Goal: Feedback & Contribution: Leave review/rating

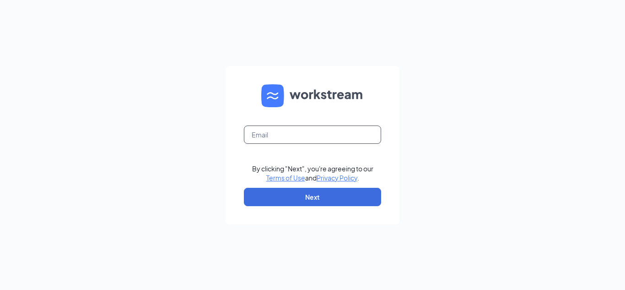
click at [354, 138] on input "text" at bounding box center [312, 134] width 137 height 18
type input "[EMAIL_ADDRESS][DOMAIN_NAME]"
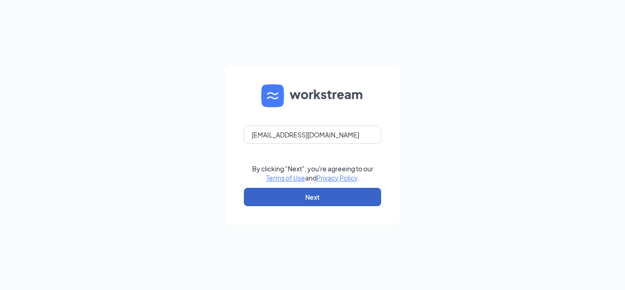
click at [318, 192] on button "Next" at bounding box center [312, 197] width 137 height 18
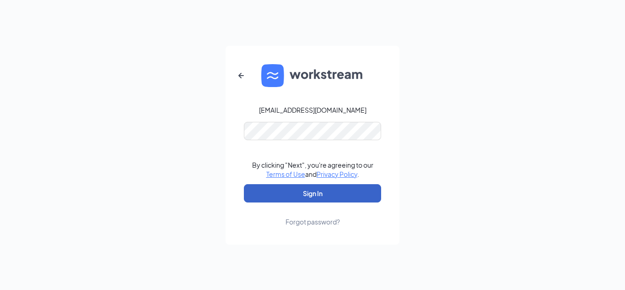
click at [297, 184] on button "Sign In" at bounding box center [312, 193] width 137 height 18
click at [293, 190] on button "Sign In" at bounding box center [312, 193] width 137 height 18
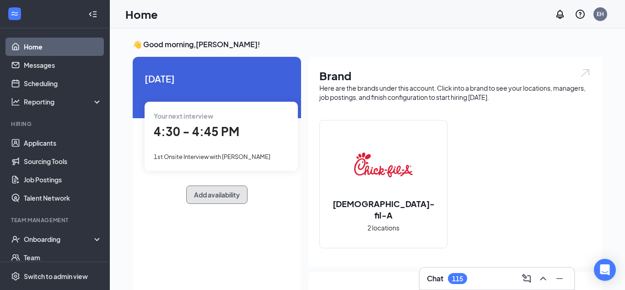
click at [204, 194] on button "Add availability" at bounding box center [216, 194] width 61 height 18
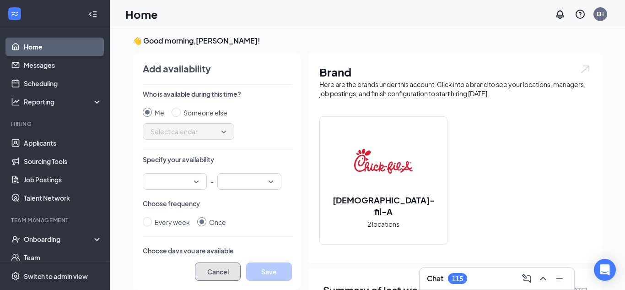
click at [226, 268] on button "Cancel" at bounding box center [218, 271] width 46 height 18
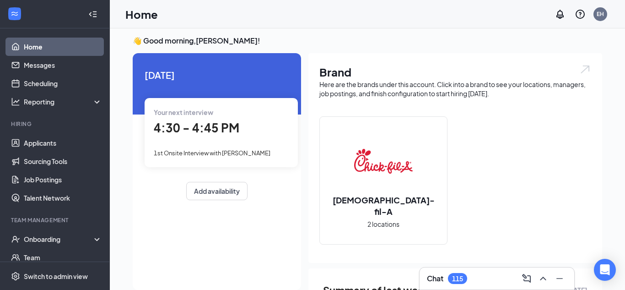
click at [195, 120] on span "4:30 - 4:45 PM" at bounding box center [197, 127] width 86 height 15
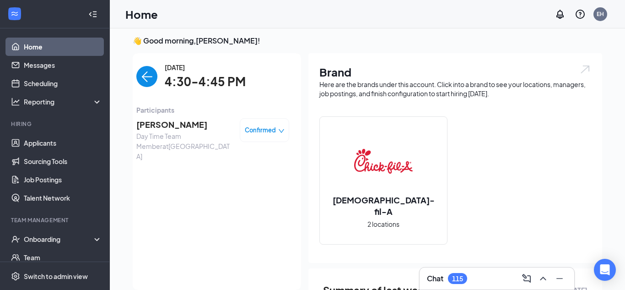
click at [175, 121] on span "[PERSON_NAME]" at bounding box center [184, 124] width 96 height 13
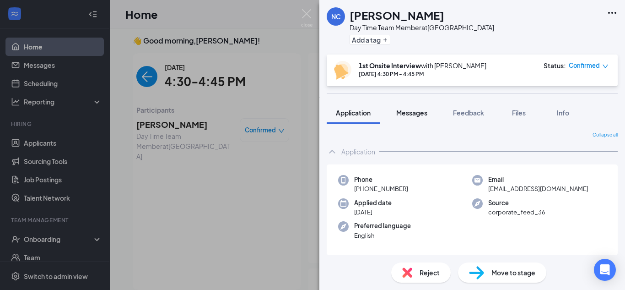
click at [421, 115] on span "Messages" at bounding box center [411, 112] width 31 height 8
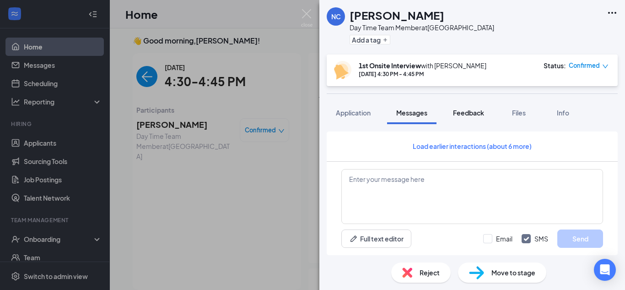
click at [461, 112] on span "Feedback" at bounding box center [468, 112] width 31 height 8
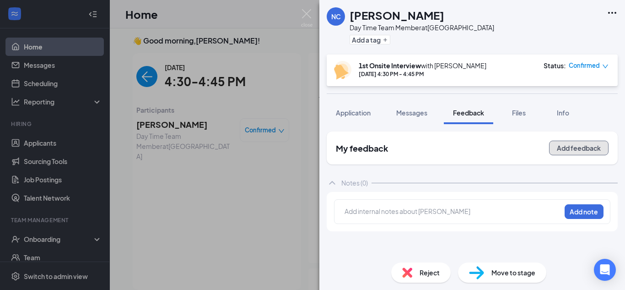
click at [567, 148] on button "Add feedback" at bounding box center [578, 147] width 59 height 15
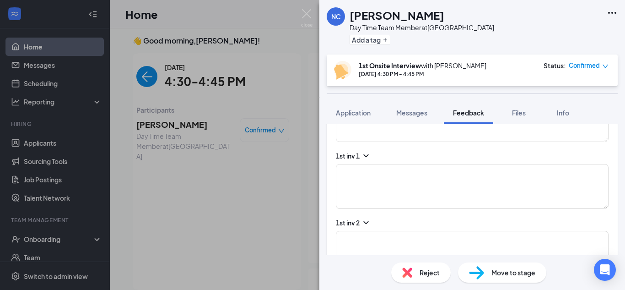
scroll to position [653, 0]
click at [365, 150] on icon "ChevronDown" at bounding box center [365, 153] width 9 height 9
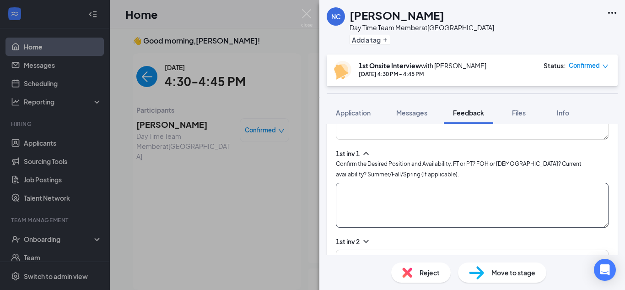
click at [369, 195] on textarea at bounding box center [472, 204] width 273 height 45
click at [405, 189] on textarea at bounding box center [472, 202] width 273 height 45
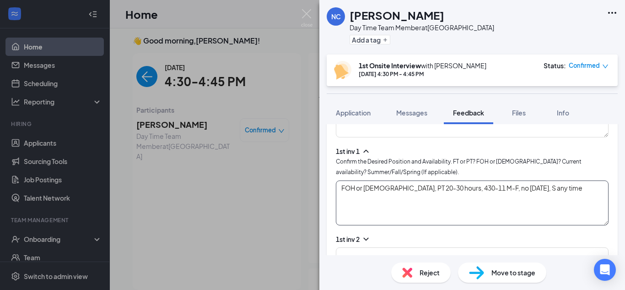
click at [553, 189] on textarea "FOH or [DEMOGRAPHIC_DATA], PT 20-30 hours, 430-11 M-F, no [DATE], S any time" at bounding box center [472, 202] width 273 height 45
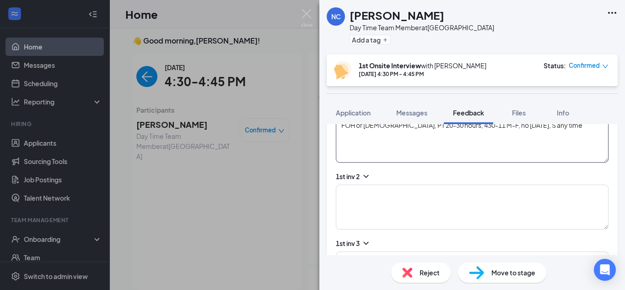
scroll to position [719, 0]
type textarea "FOH or [DEMOGRAPHIC_DATA], PT 20-30 hours, 430-11 M-F, no [DATE], S any time"
click at [365, 175] on icon "ChevronDown" at bounding box center [365, 175] width 5 height 3
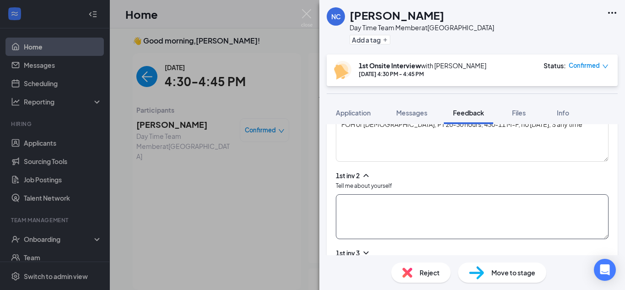
scroll to position [727, 0]
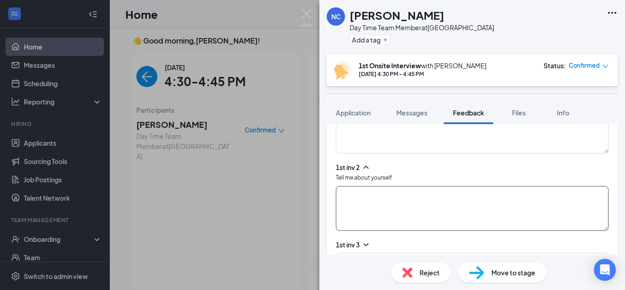
click at [405, 198] on textarea at bounding box center [472, 208] width 273 height 45
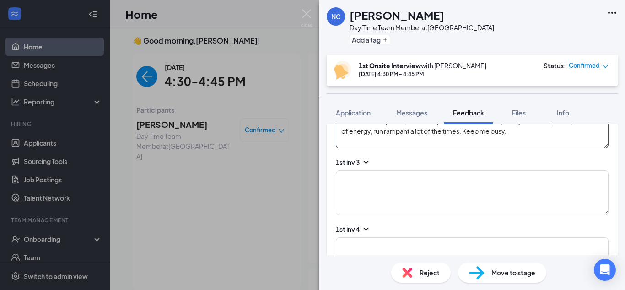
scroll to position [810, 0]
type textarea "Worked a couple jobs, fireworks stands for a week, worked at mcdonalds left for…"
click at [365, 164] on icon "ChevronDown" at bounding box center [365, 160] width 9 height 9
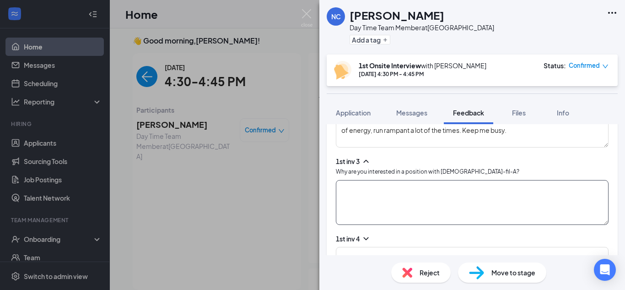
click at [395, 193] on textarea at bounding box center [472, 202] width 273 height 45
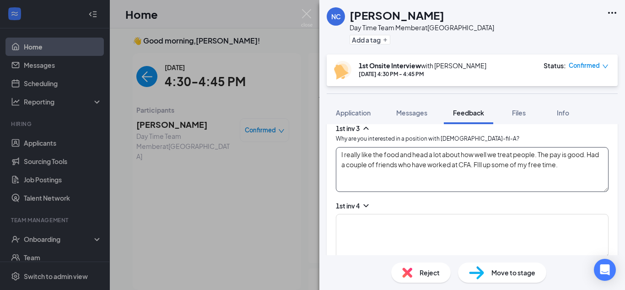
scroll to position [845, 0]
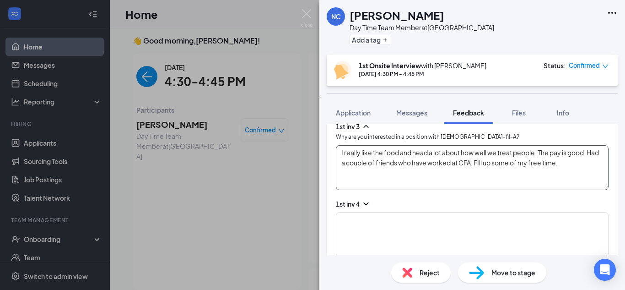
type textarea "I really like the food and head a lot about how well we treat people. The pay i…"
click at [363, 201] on icon "ChevronDown" at bounding box center [365, 203] width 9 height 9
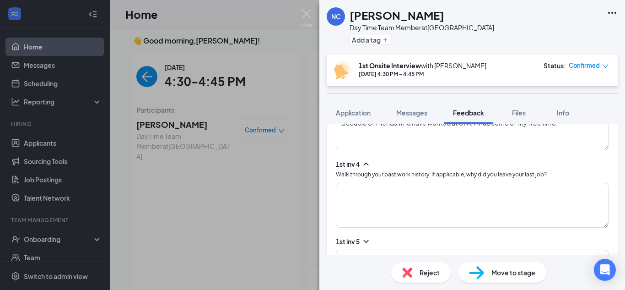
scroll to position [886, 0]
click at [382, 198] on textarea at bounding box center [472, 203] width 273 height 45
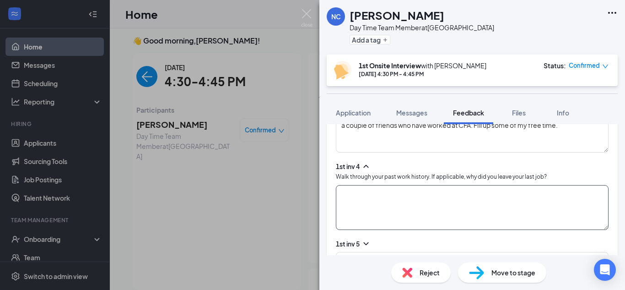
scroll to position [883, 0]
click at [378, 195] on textarea at bounding box center [472, 206] width 273 height 45
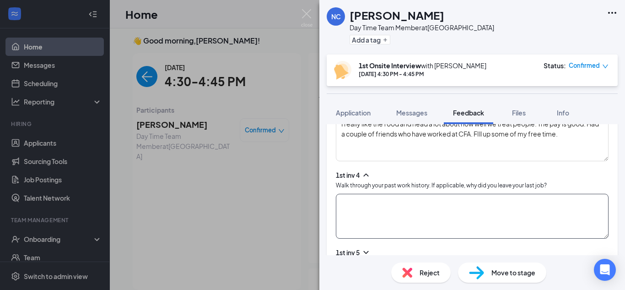
scroll to position [875, 0]
click at [385, 201] on textarea at bounding box center [472, 215] width 273 height 45
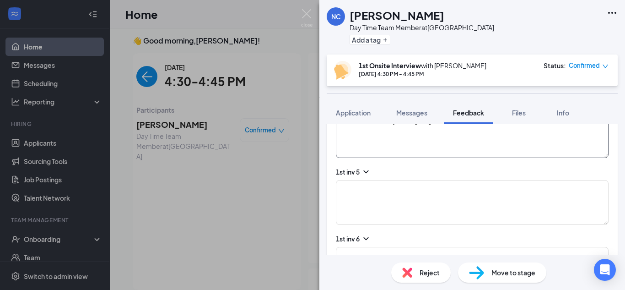
scroll to position [957, 0]
type textarea "I left because they were giving me 13-14 hour shifts after school."
click at [363, 171] on icon "ChevronDown" at bounding box center [365, 169] width 9 height 9
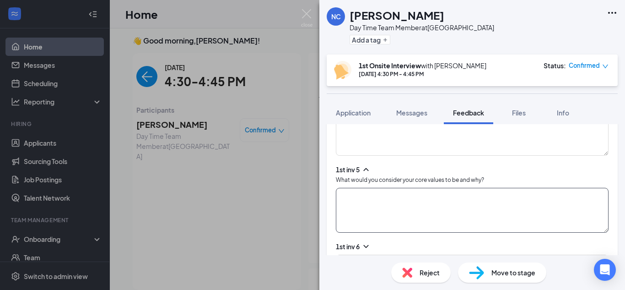
click at [375, 205] on textarea at bounding box center [472, 210] width 273 height 45
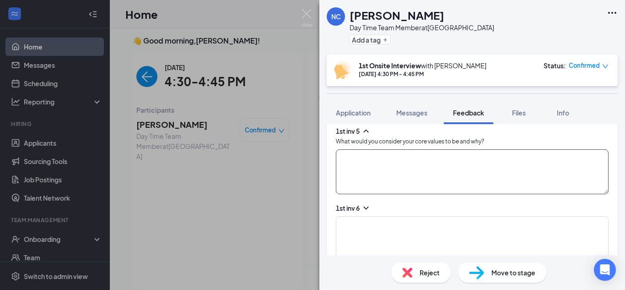
scroll to position [997, 0]
click at [371, 166] on textarea at bounding box center [472, 170] width 273 height 45
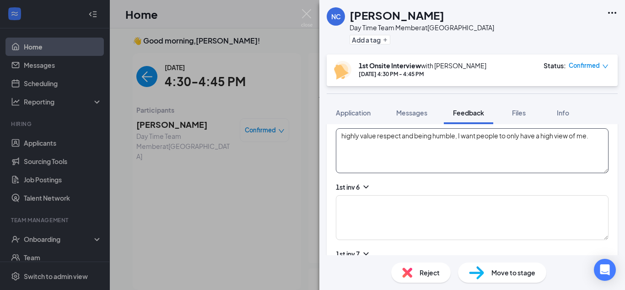
scroll to position [1018, 0]
click at [366, 183] on icon "ChevronDown" at bounding box center [365, 185] width 9 height 9
click at [596, 136] on textarea "highly value respect and being humble, I want people to only have a high view o…" at bounding box center [472, 149] width 273 height 45
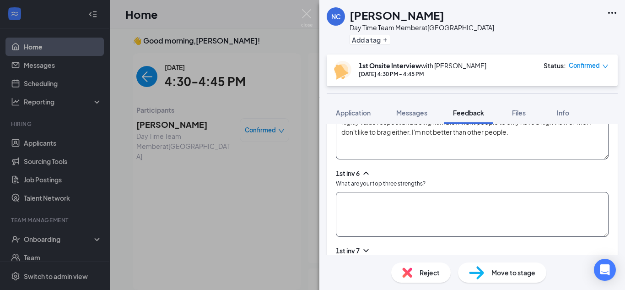
scroll to position [1039, 0]
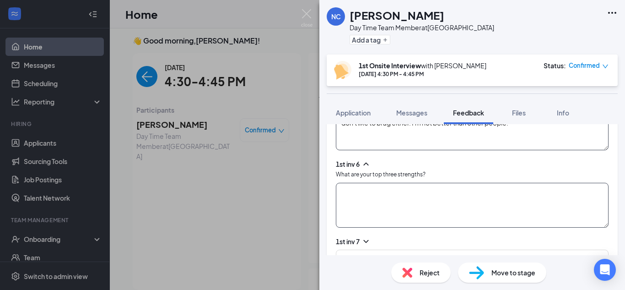
type textarea "highly value respect and being humble, I want people to only have a high view o…"
click at [425, 195] on textarea at bounding box center [472, 204] width 273 height 45
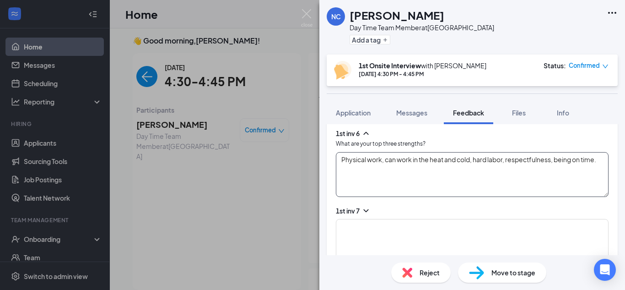
scroll to position [1073, 0]
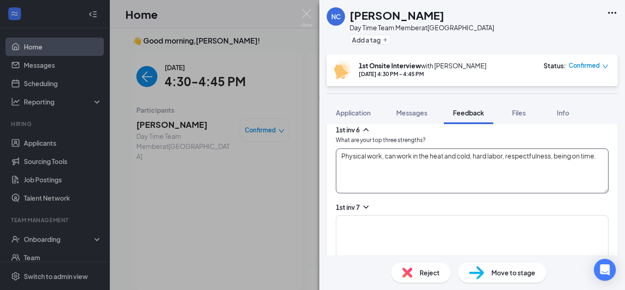
type textarea "Physical work, can work in the heat and cold, hard labor, respectfulness, being…"
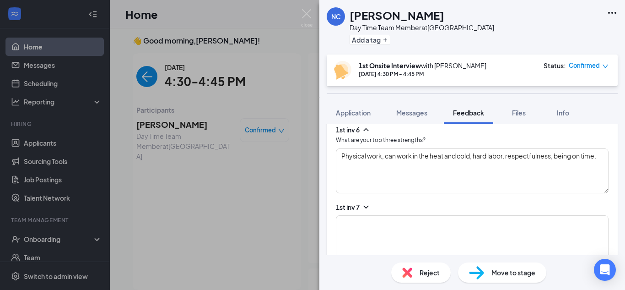
click at [366, 206] on icon "ChevronDown" at bounding box center [365, 206] width 9 height 9
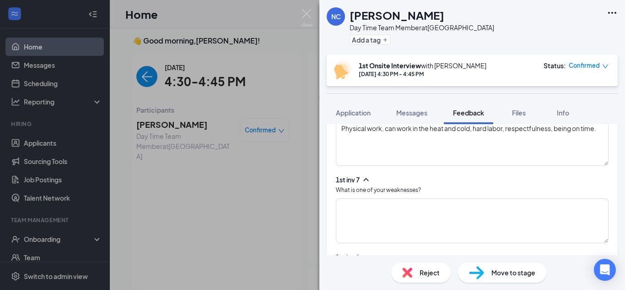
scroll to position [1110, 0]
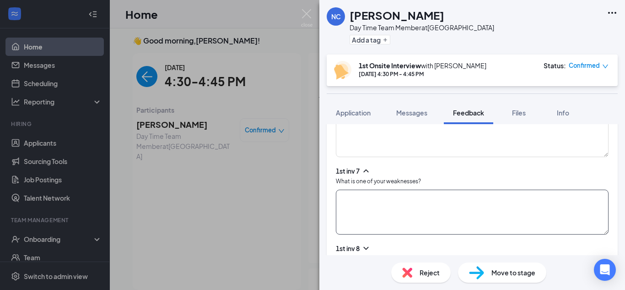
click at [394, 207] on textarea at bounding box center [472, 211] width 273 height 45
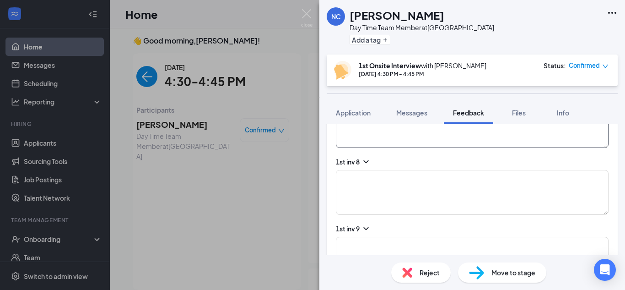
scroll to position [1197, 0]
type textarea "Run low on energy if low on calorie take. One meal through the shift."
click at [367, 164] on icon "ChevronDown" at bounding box center [365, 160] width 9 height 9
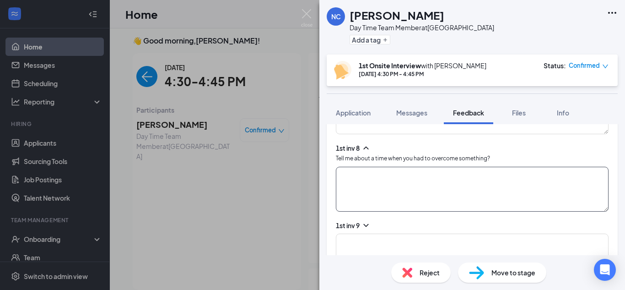
scroll to position [1211, 0]
click at [410, 179] on textarea at bounding box center [472, 188] width 273 height 45
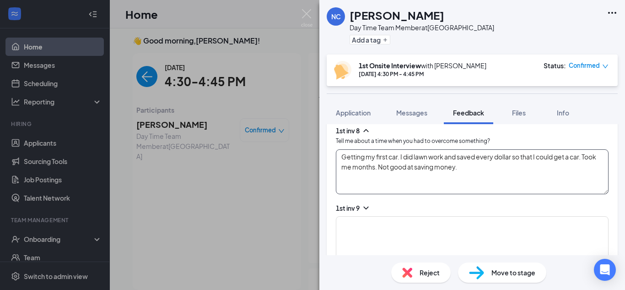
scroll to position [1229, 0]
type textarea "Getting my first car. I did lawn work and saved every dollar so that I could ge…"
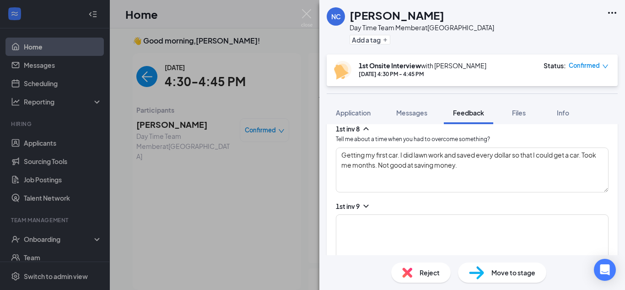
click at [365, 204] on icon "ChevronDown" at bounding box center [365, 205] width 9 height 9
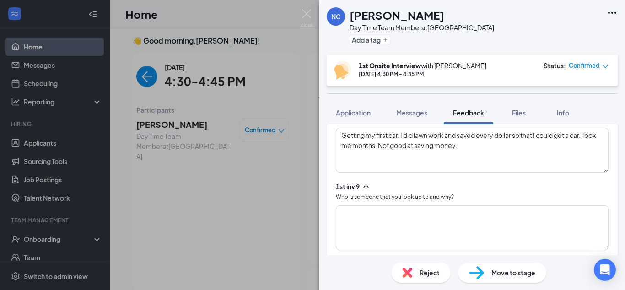
scroll to position [1249, 0]
click at [432, 213] on textarea at bounding box center [472, 226] width 273 height 45
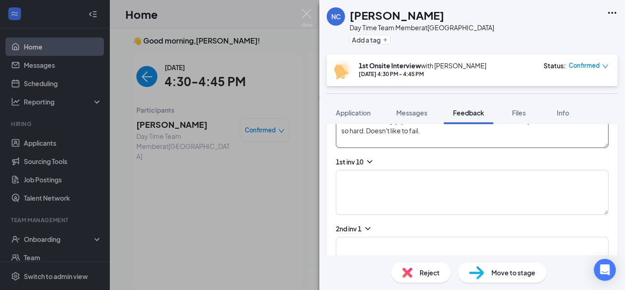
scroll to position [1351, 0]
type textarea "My step dad. Talk me a lot about respect, being nice, being treated well, come …"
click at [368, 160] on icon "ChevronDown" at bounding box center [369, 161] width 5 height 3
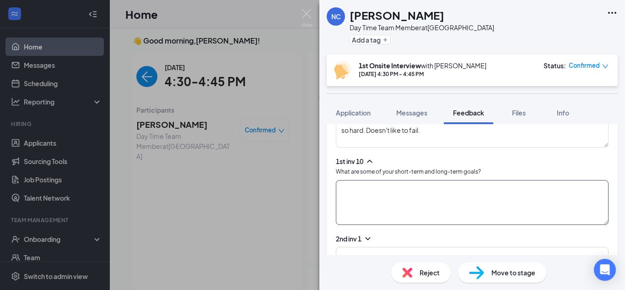
click at [447, 188] on textarea at bounding box center [472, 202] width 273 height 45
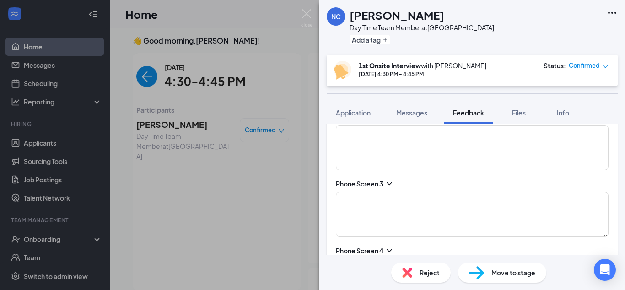
scroll to position [0, 0]
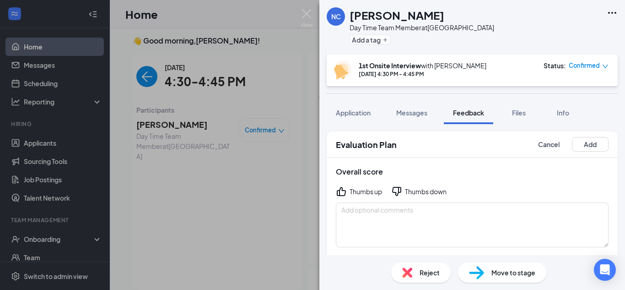
type textarea "Work on my accountability with my money, save a little more money, try to save,…"
click at [359, 190] on div "Thumbs up" at bounding box center [365, 191] width 32 height 9
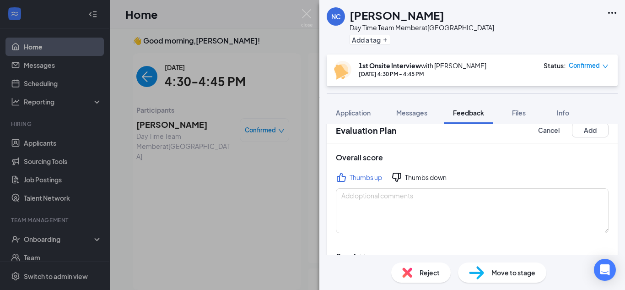
scroll to position [15, 0]
click at [363, 191] on textarea at bounding box center [472, 210] width 273 height 45
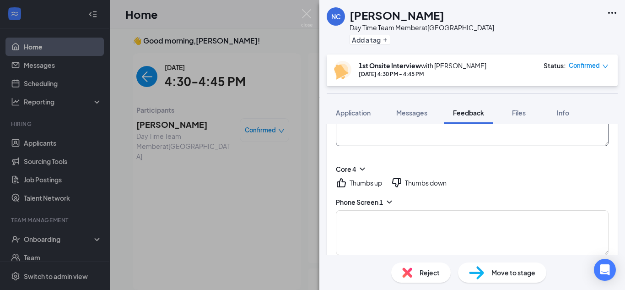
scroll to position [103, 0]
type textarea "a"
click at [373, 180] on div "Thumbs up" at bounding box center [365, 180] width 32 height 9
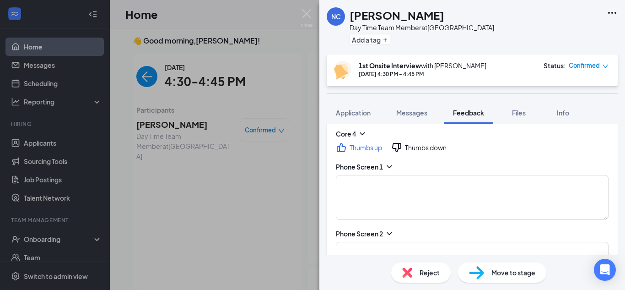
scroll to position [137, 0]
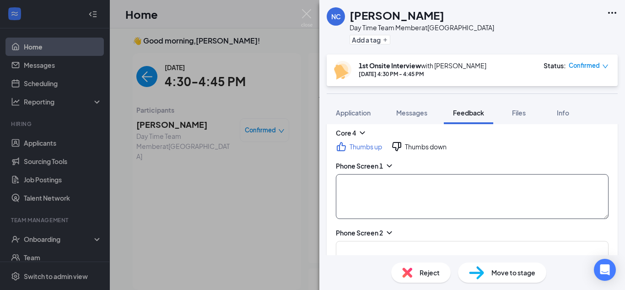
click at [375, 182] on textarea at bounding box center [472, 196] width 273 height 45
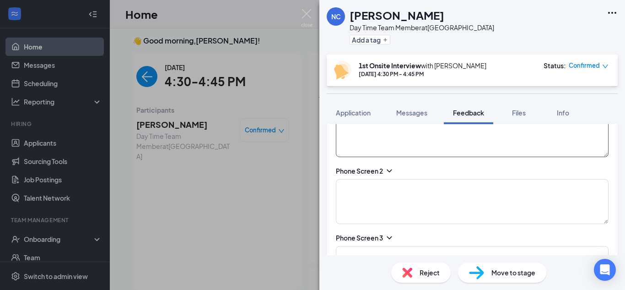
scroll to position [199, 0]
type textarea "a"
click at [372, 188] on textarea at bounding box center [472, 200] width 273 height 45
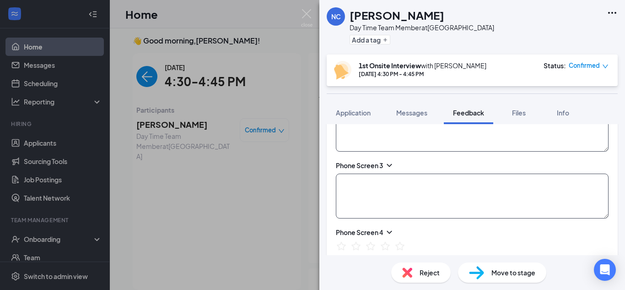
type textarea "a"
click at [371, 188] on textarea at bounding box center [472, 195] width 273 height 45
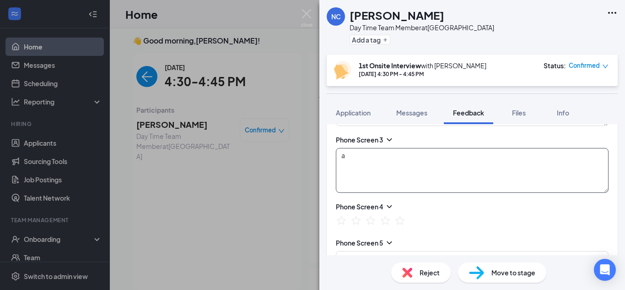
scroll to position [0, 0]
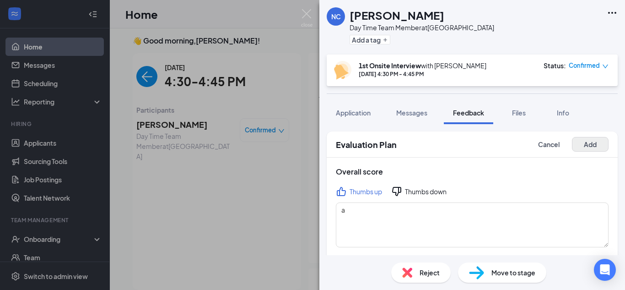
type textarea "a"
click at [598, 142] on button "Add" at bounding box center [590, 144] width 37 height 15
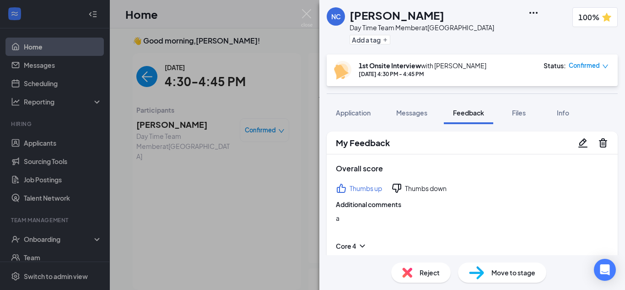
click at [463, 161] on div "Overall score Thumbs up Thumbs down Additional comments a" at bounding box center [472, 193] width 291 height 78
click at [307, 19] on img at bounding box center [306, 18] width 11 height 18
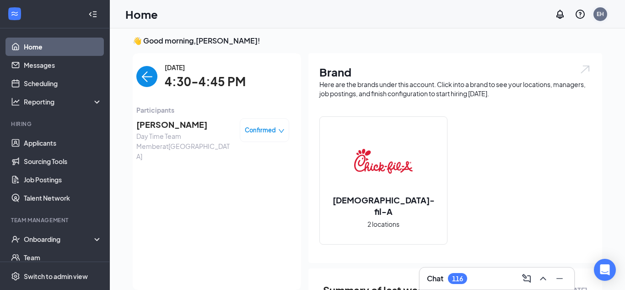
click at [601, 16] on div "EH" at bounding box center [599, 14] width 7 height 8
click at [602, 16] on div "EH" at bounding box center [599, 14] width 7 height 8
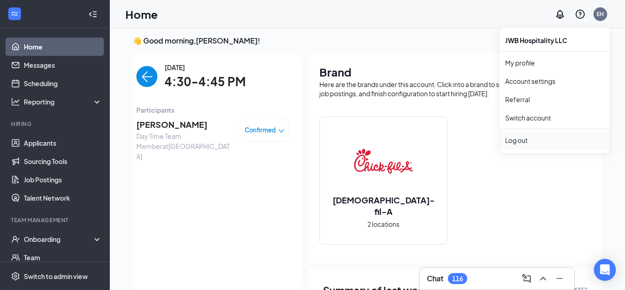
click at [531, 142] on div "Log out" at bounding box center [554, 139] width 99 height 9
